Goal: Book appointment/travel/reservation

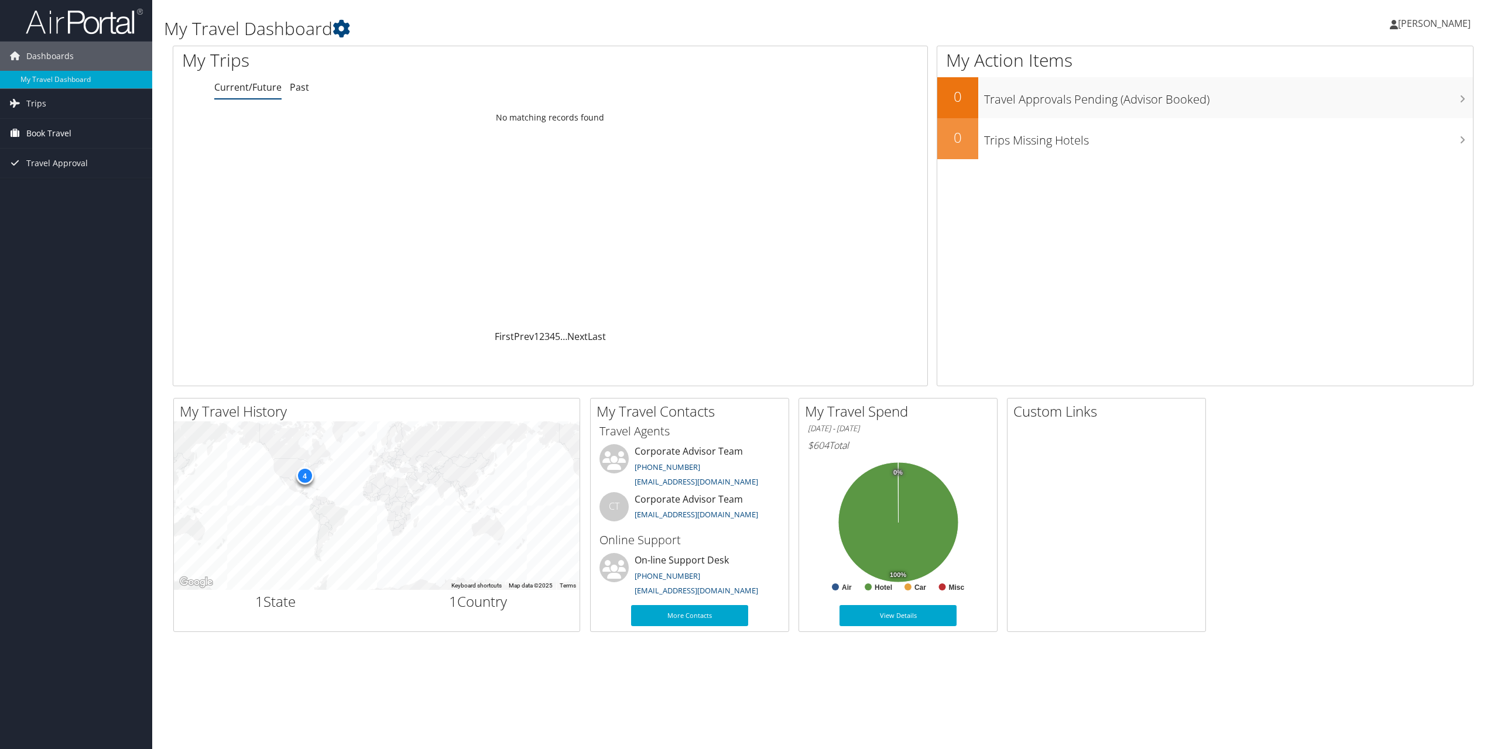
click at [68, 135] on span "Book Travel" at bounding box center [48, 133] width 45 height 29
click at [49, 192] on link "Book/Manage Online Trips" at bounding box center [76, 192] width 152 height 18
